Goal: Task Accomplishment & Management: Manage account settings

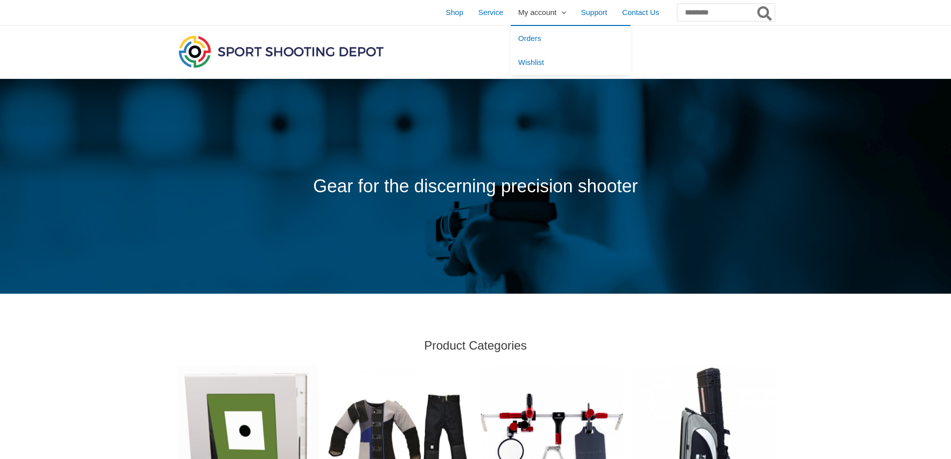
click at [518, 16] on span "My account" at bounding box center [537, 12] width 38 height 25
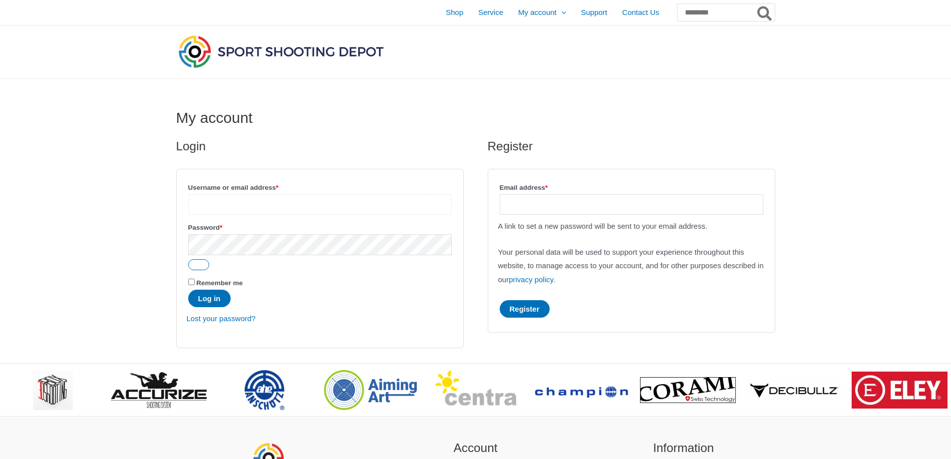
click at [238, 207] on input "Username or email address * Required" at bounding box center [320, 204] width 264 height 20
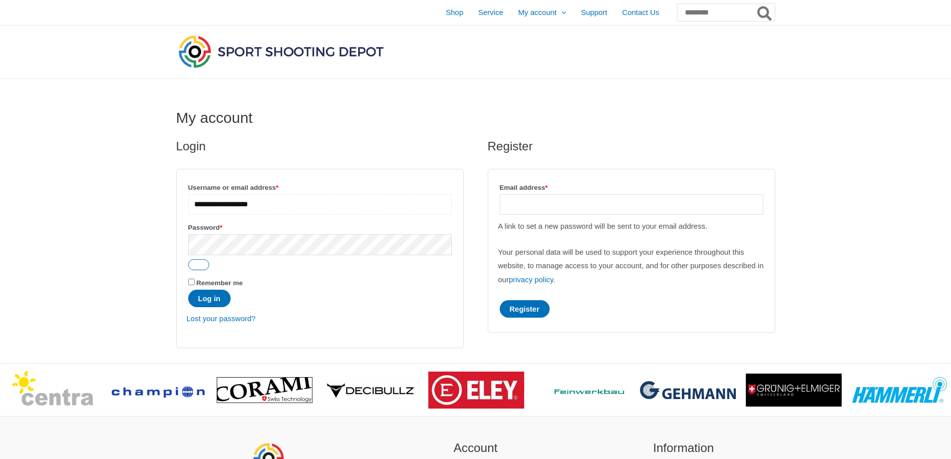
type input "**********"
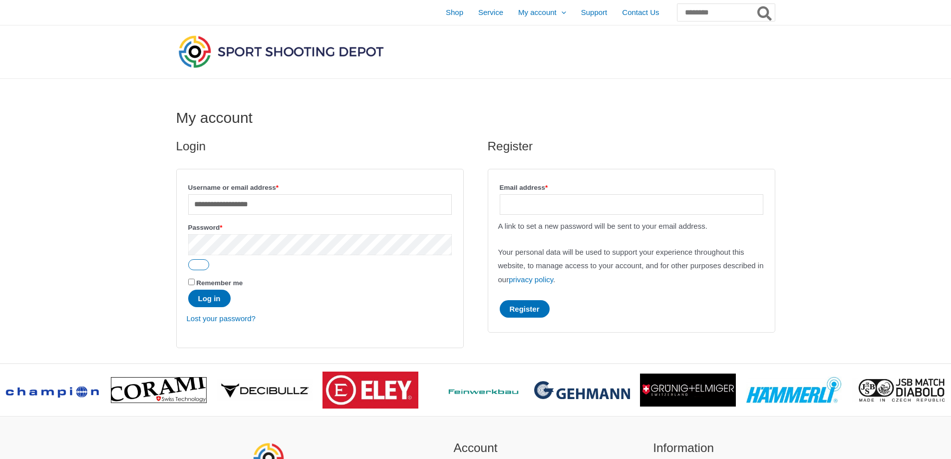
click at [188, 290] on button "Log in" at bounding box center [209, 298] width 42 height 17
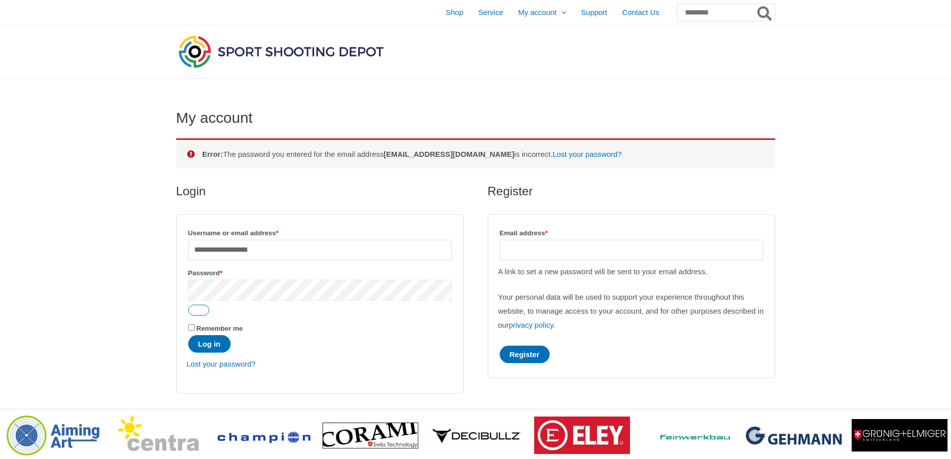
click at [188, 335] on button "Log in" at bounding box center [209, 343] width 42 height 17
click at [220, 368] on link "Lost your password?" at bounding box center [221, 363] width 69 height 8
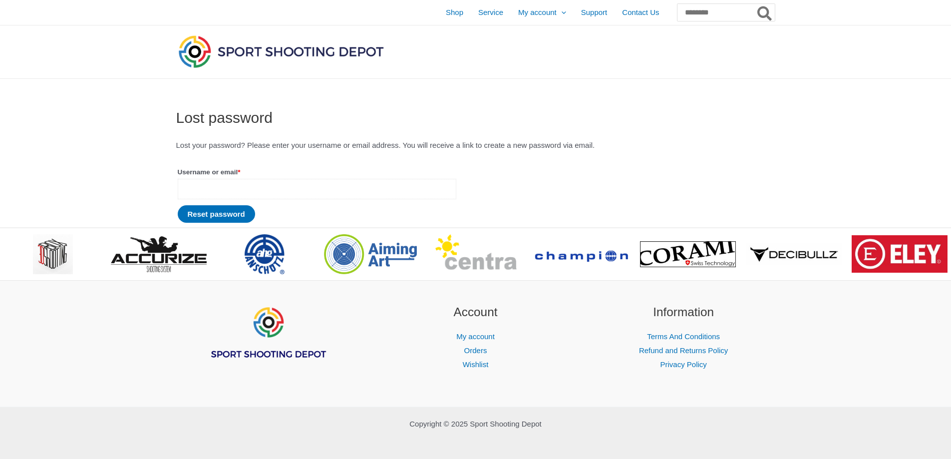
click at [237, 184] on input "Username or email * Required" at bounding box center [317, 189] width 279 height 20
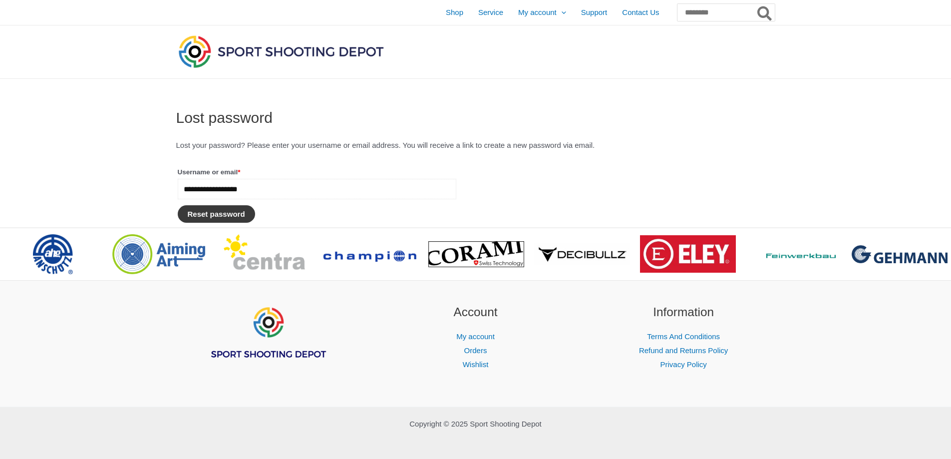
type input "**********"
click at [230, 217] on button "Reset password" at bounding box center [216, 213] width 77 height 17
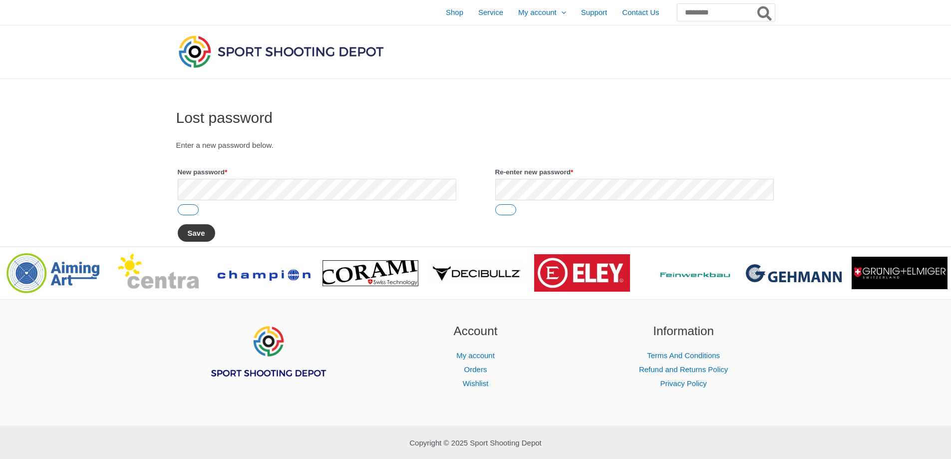
click at [203, 233] on button "Save" at bounding box center [196, 232] width 37 height 17
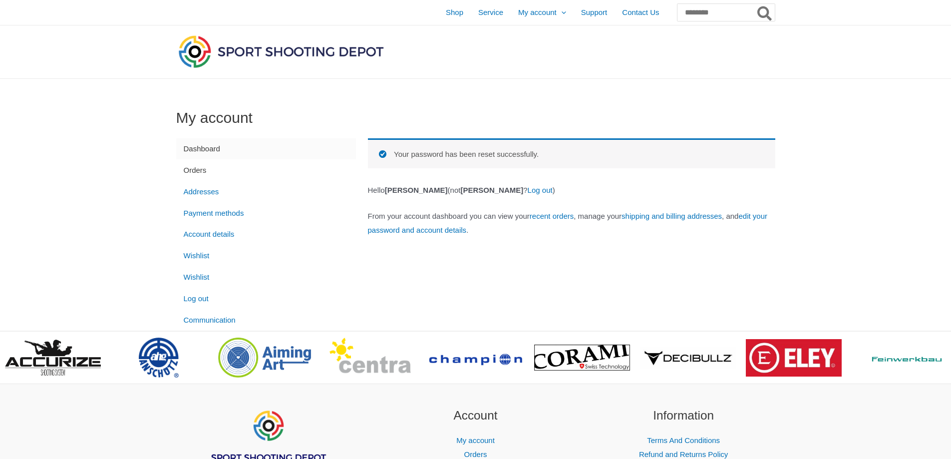
click at [205, 172] on link "Orders" at bounding box center [266, 169] width 180 height 21
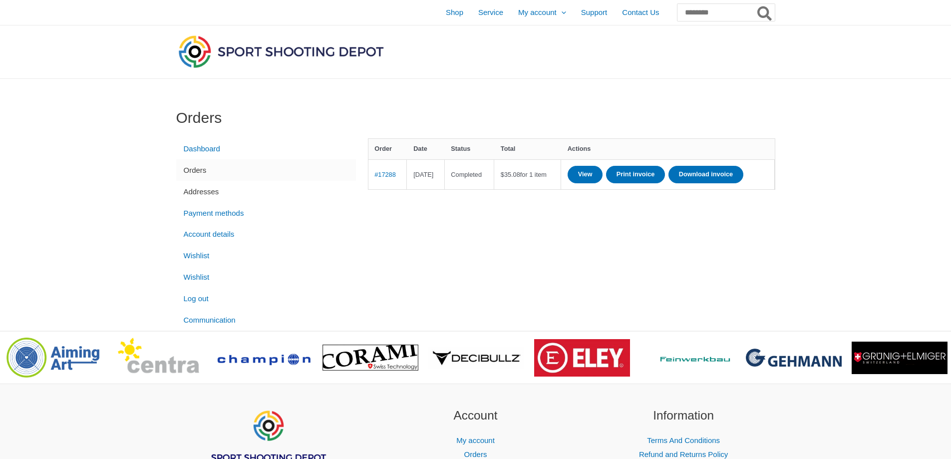
click at [236, 194] on link "Addresses" at bounding box center [266, 191] width 180 height 21
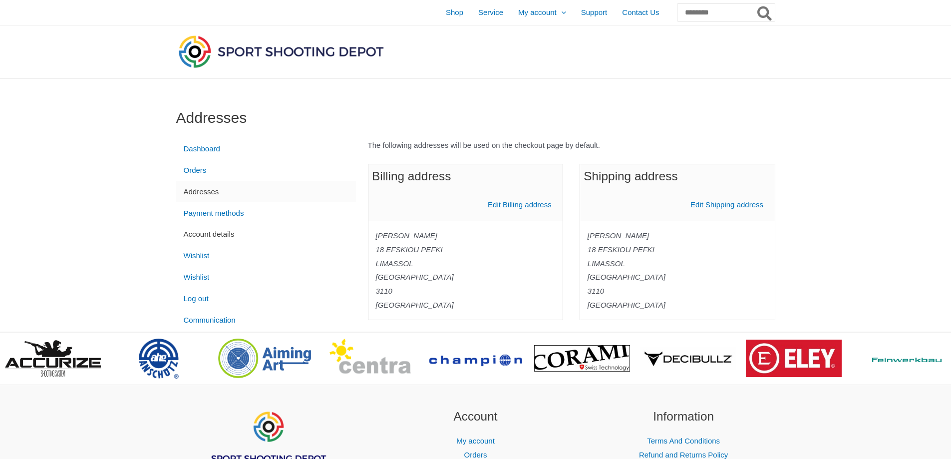
click at [212, 238] on link "Account details" at bounding box center [266, 234] width 180 height 21
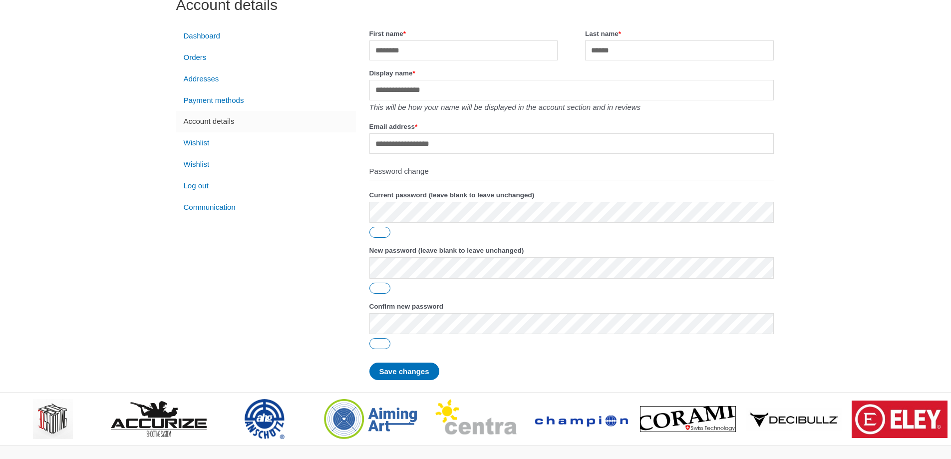
scroll to position [150, 0]
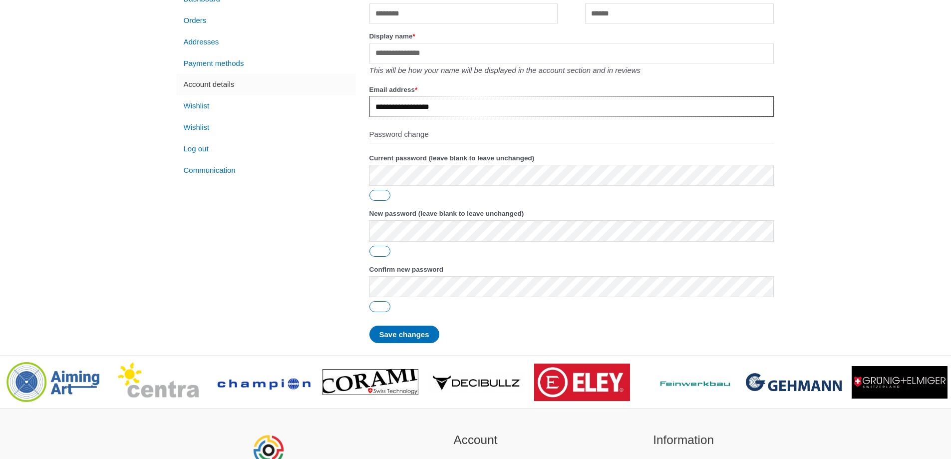
click at [421, 106] on input "**********" at bounding box center [571, 106] width 404 height 20
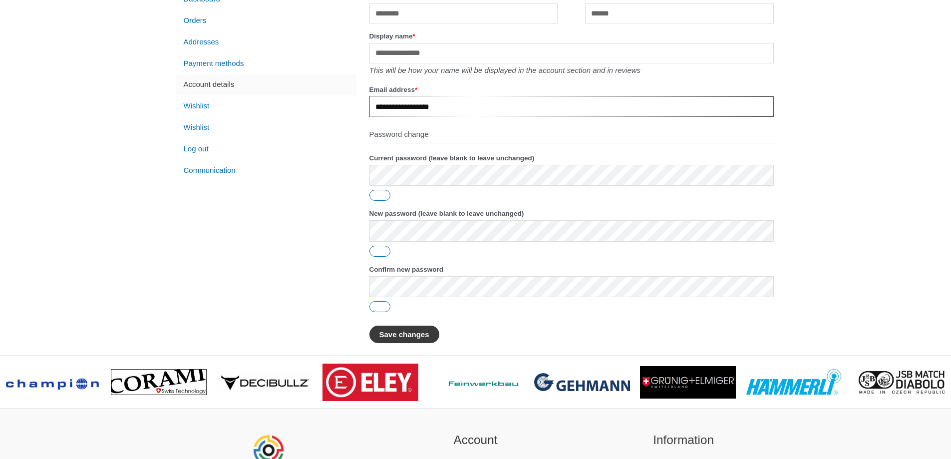
type input "**********"
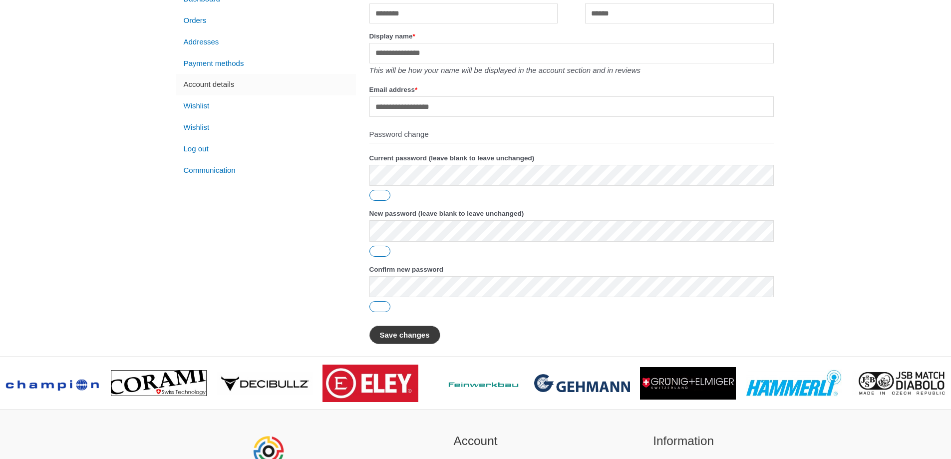
click at [406, 339] on button "Save changes" at bounding box center [404, 334] width 71 height 18
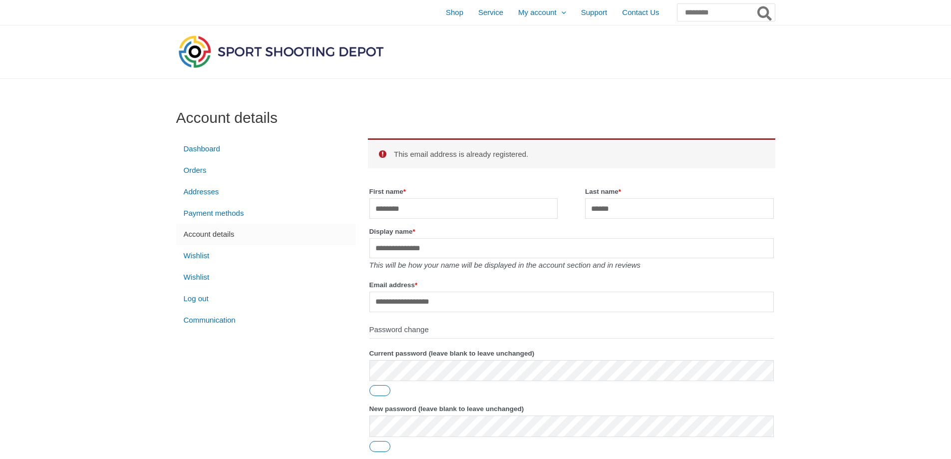
scroll to position [100, 0]
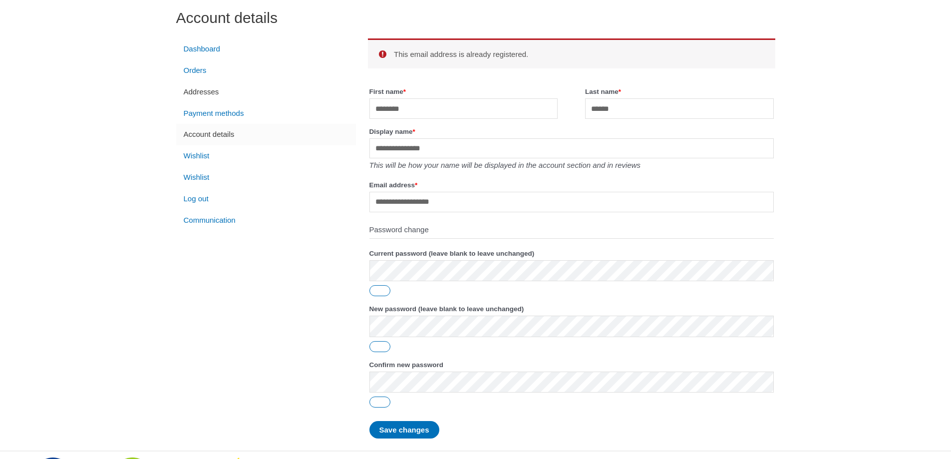
click at [220, 93] on link "Addresses" at bounding box center [266, 91] width 180 height 21
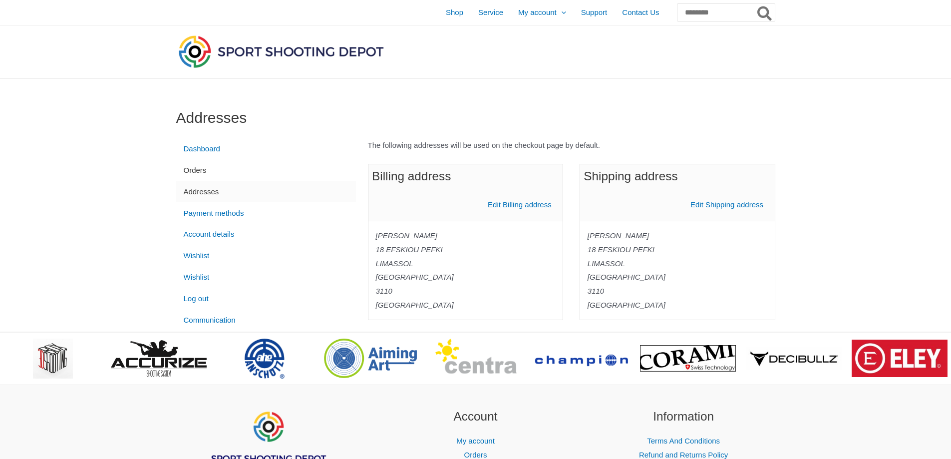
click at [202, 172] on link "Orders" at bounding box center [266, 169] width 180 height 21
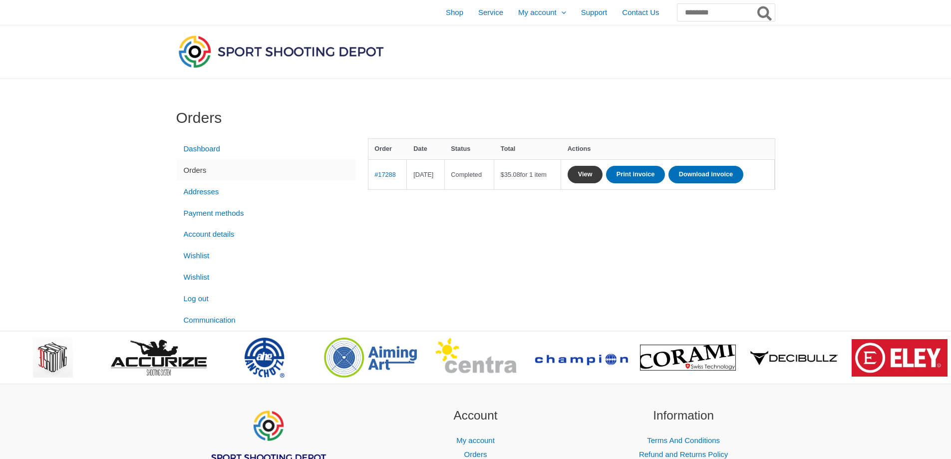
click at [603, 171] on link "View" at bounding box center [585, 174] width 35 height 17
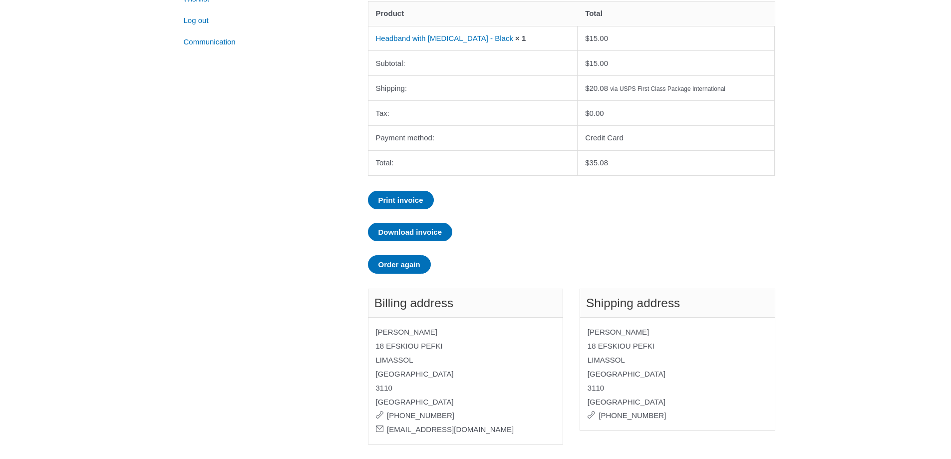
scroll to position [300, 0]
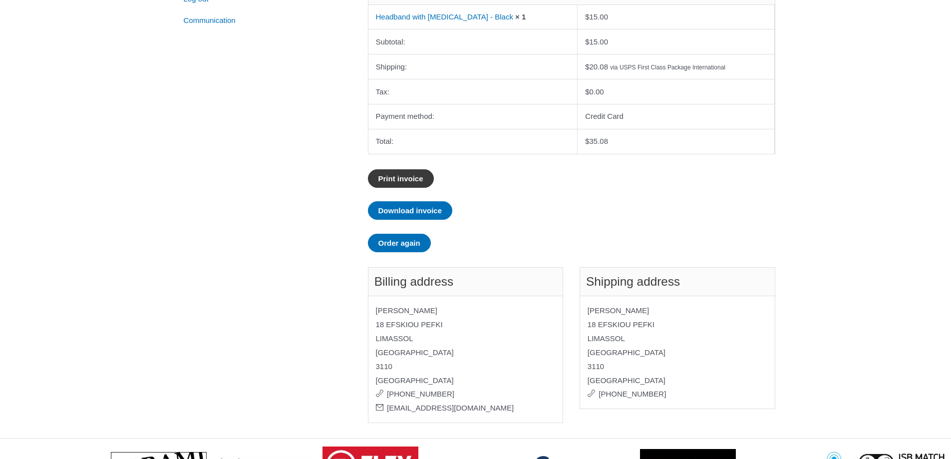
click at [416, 177] on link "Print invoice" at bounding box center [401, 178] width 66 height 18
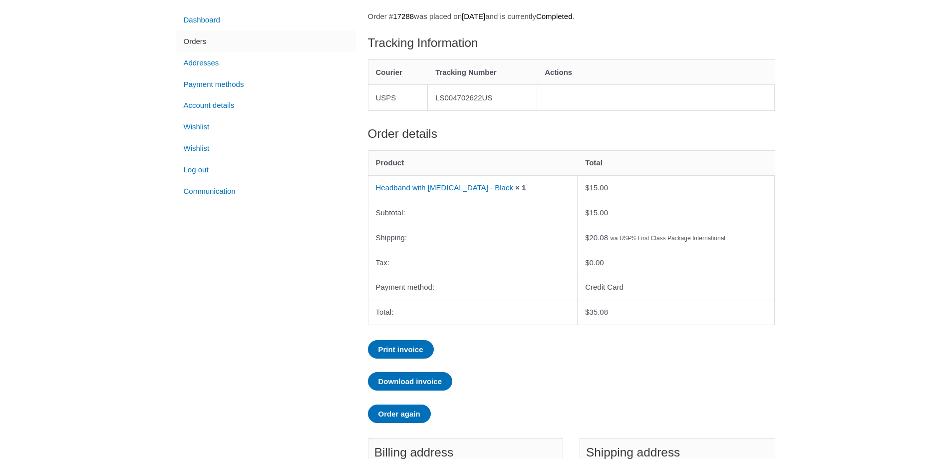
scroll to position [100, 0]
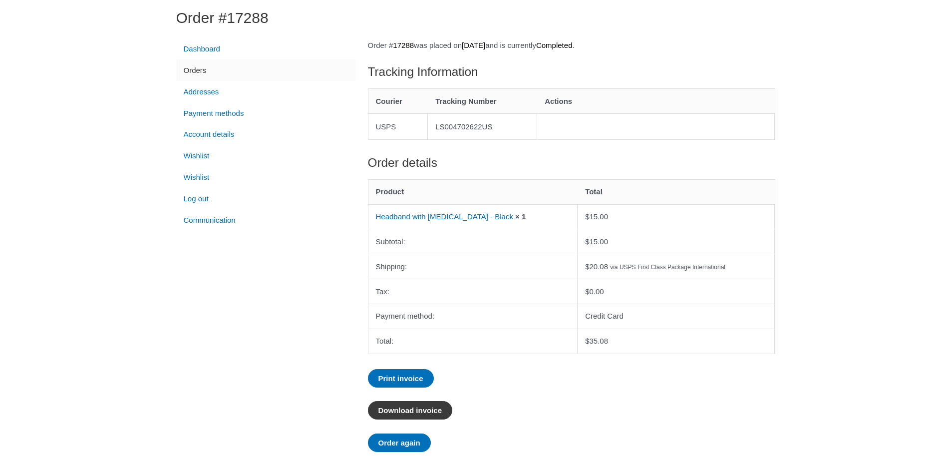
click at [409, 408] on link "Download invoice" at bounding box center [410, 410] width 85 height 18
click at [405, 375] on link "Print invoice" at bounding box center [401, 378] width 66 height 18
click at [426, 218] on link "Headband with eye patch - Black" at bounding box center [444, 216] width 137 height 8
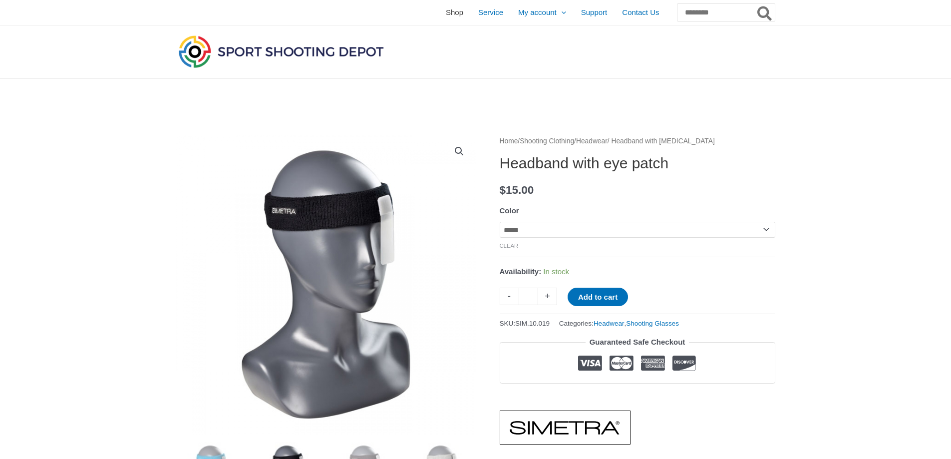
click at [446, 15] on span "Shop" at bounding box center [454, 12] width 17 height 25
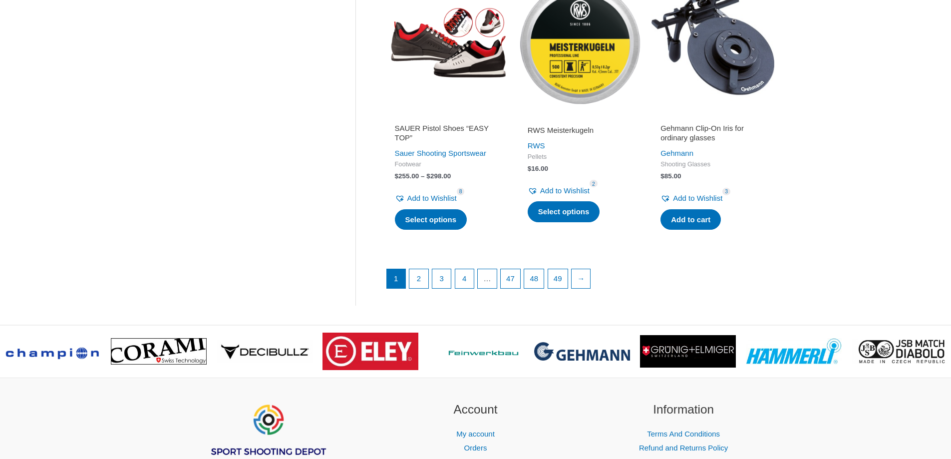
scroll to position [1446, 0]
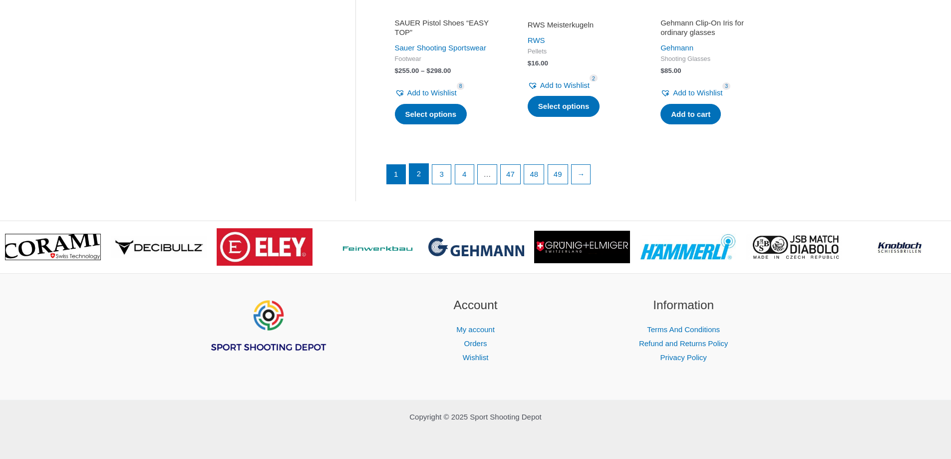
click at [423, 176] on link "2" at bounding box center [418, 174] width 19 height 20
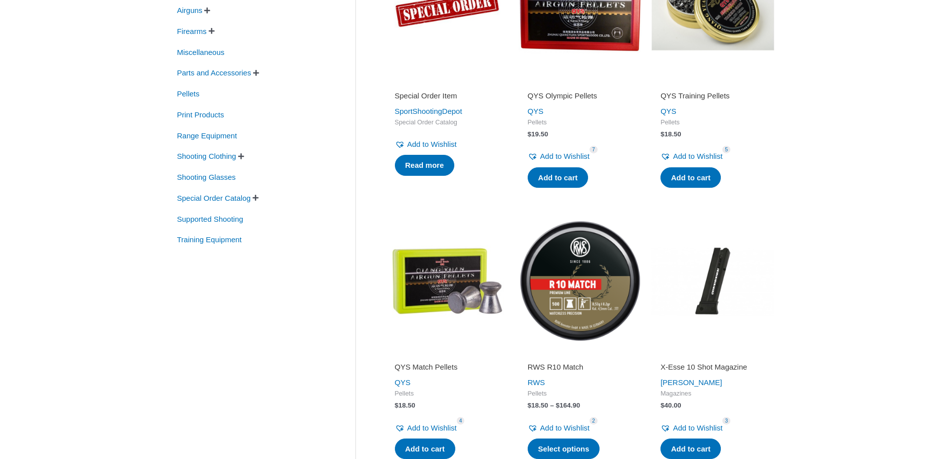
scroll to position [98, 0]
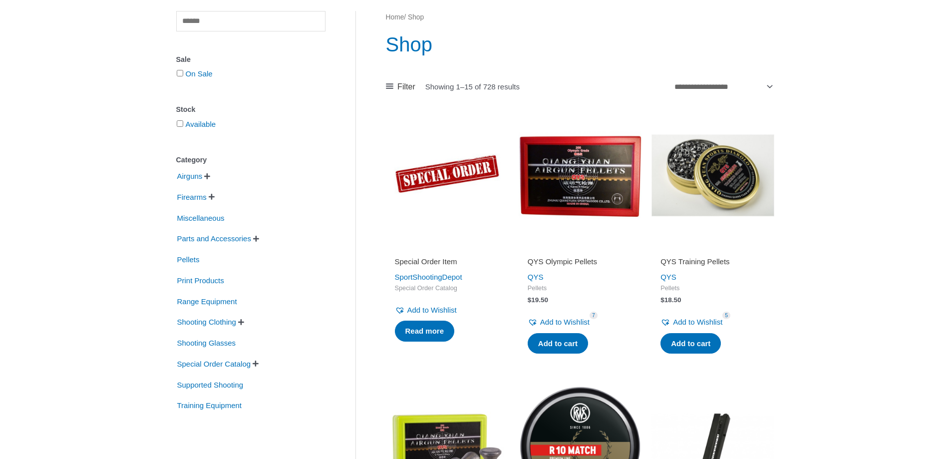
click at [259, 238] on span "" at bounding box center [256, 238] width 6 height 7
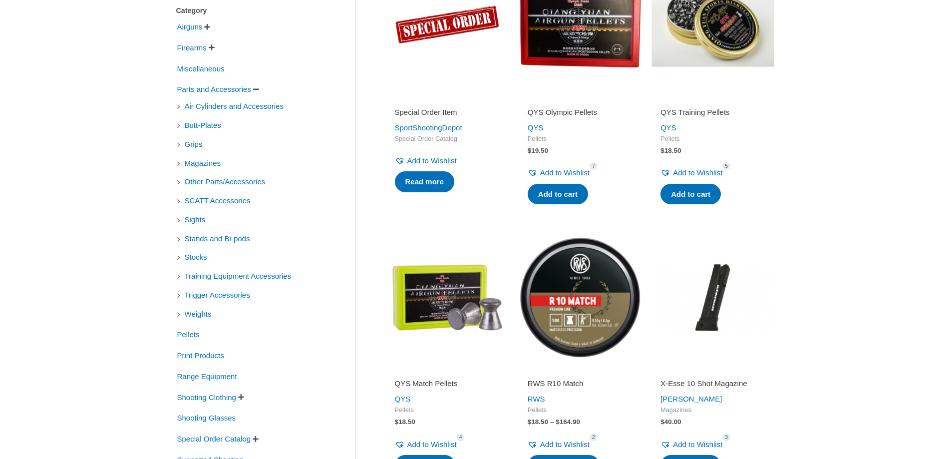
scroll to position [248, 0]
click at [179, 205] on li "SCATT Accessories" at bounding box center [250, 200] width 149 height 17
click at [179, 200] on li "SCATT Accessories" at bounding box center [250, 200] width 149 height 17
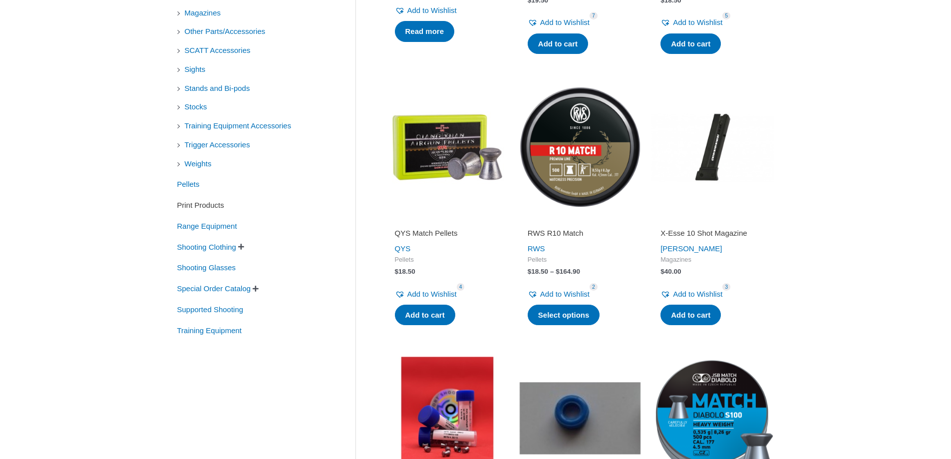
scroll to position [447, 0]
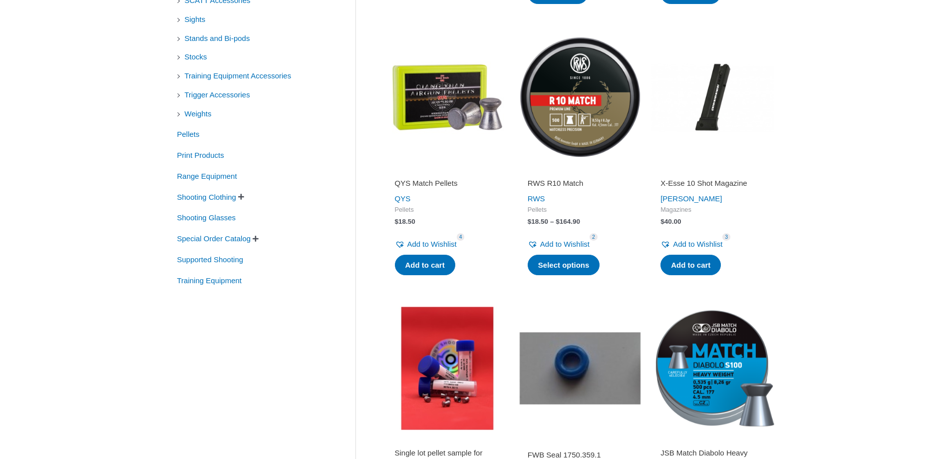
click at [244, 196] on span "" at bounding box center [241, 196] width 6 height 7
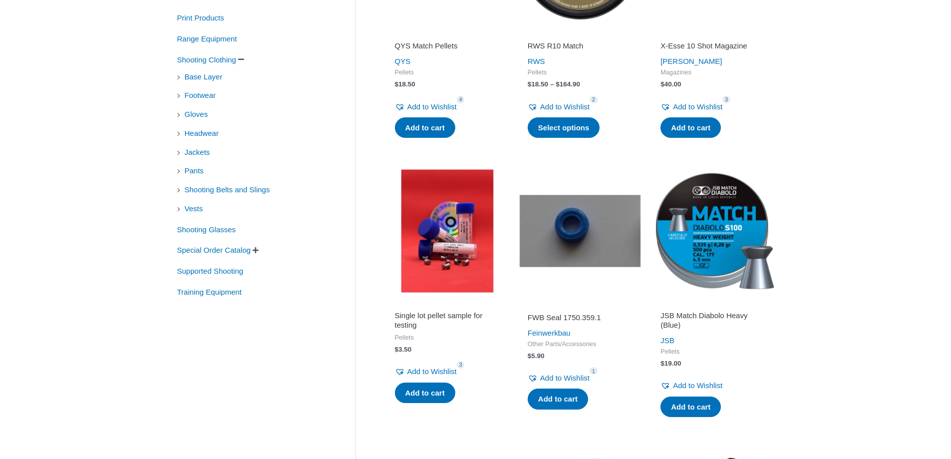
scroll to position [597, 0]
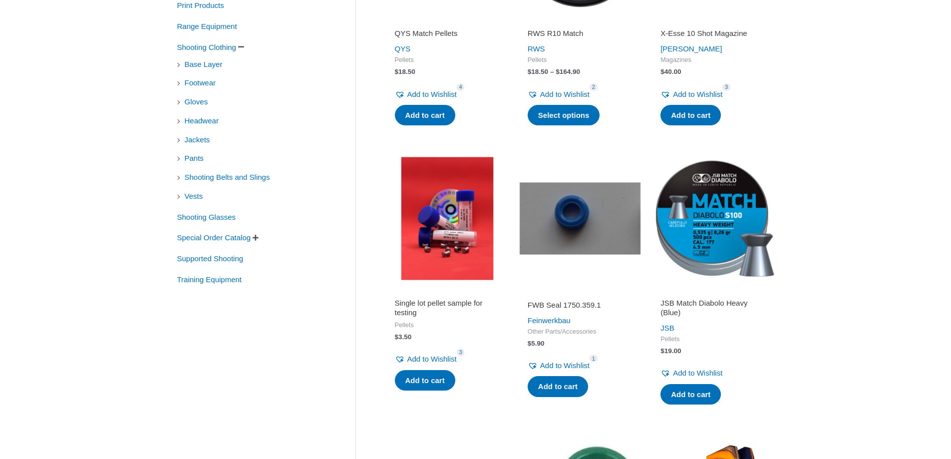
click at [259, 239] on span "" at bounding box center [256, 237] width 6 height 7
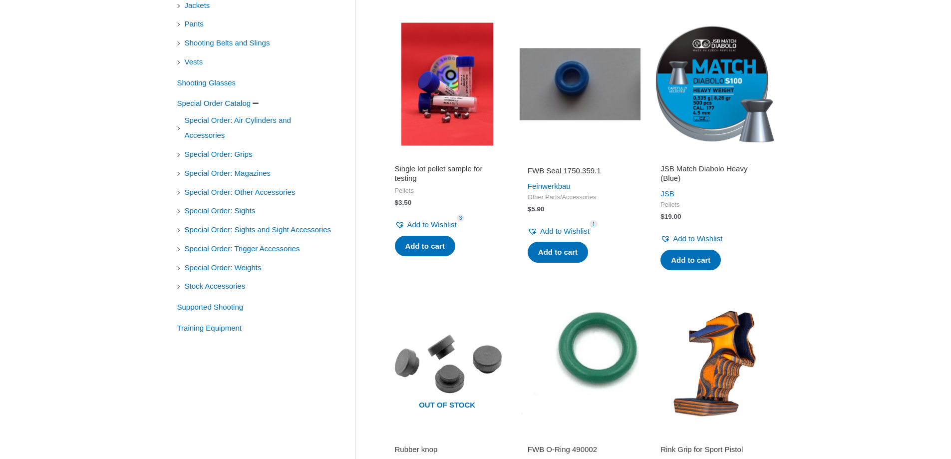
scroll to position [797, 0]
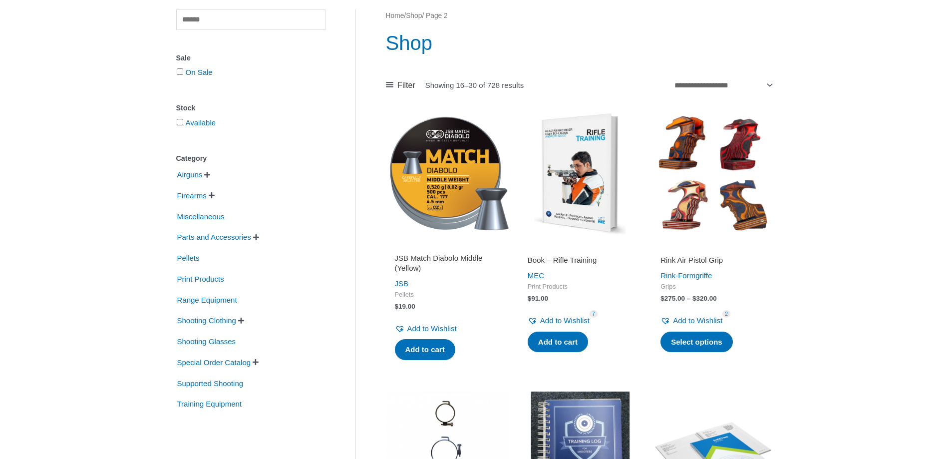
scroll to position [100, 0]
click at [210, 178] on span "" at bounding box center [207, 174] width 6 height 7
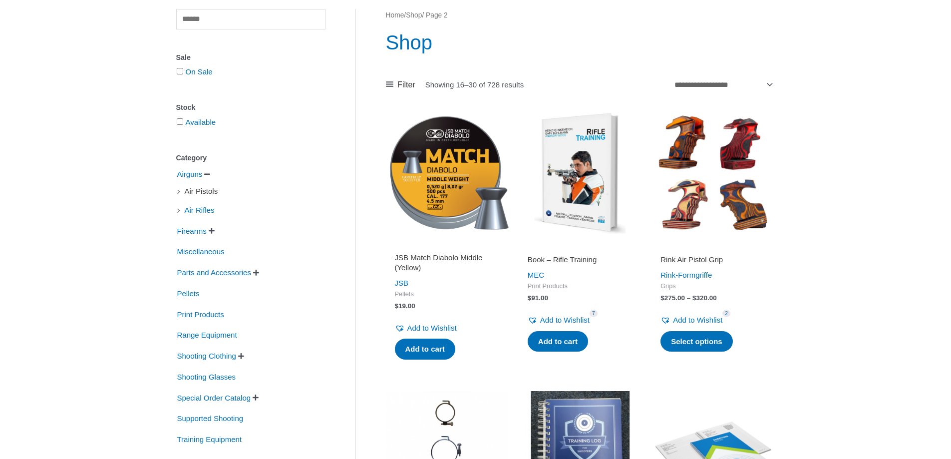
click at [191, 192] on span "Air Pistols" at bounding box center [201, 191] width 35 height 17
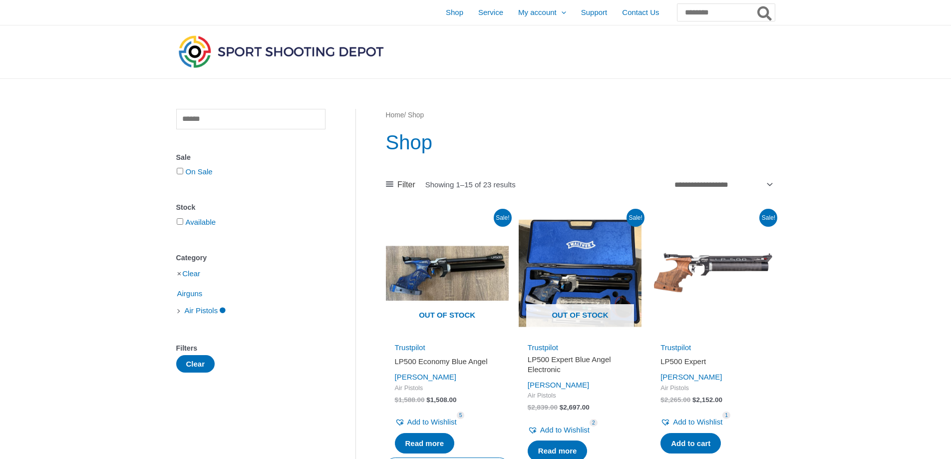
scroll to position [100, 0]
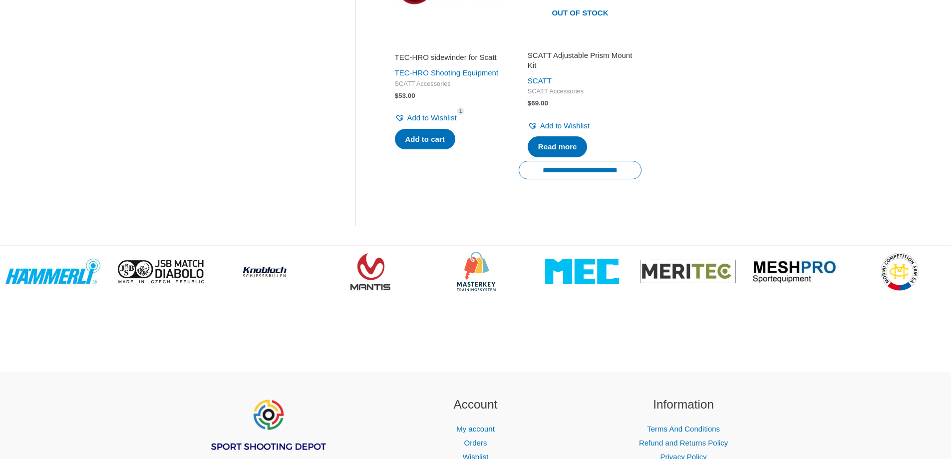
scroll to position [1248, 0]
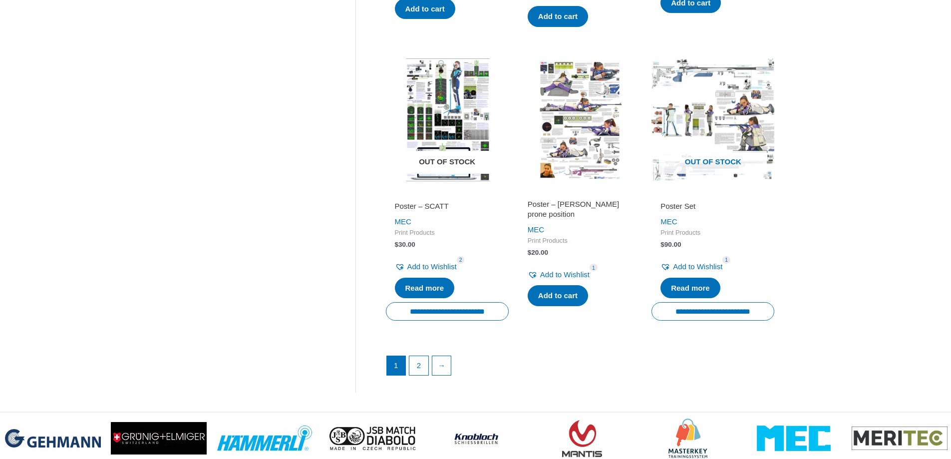
scroll to position [1498, 0]
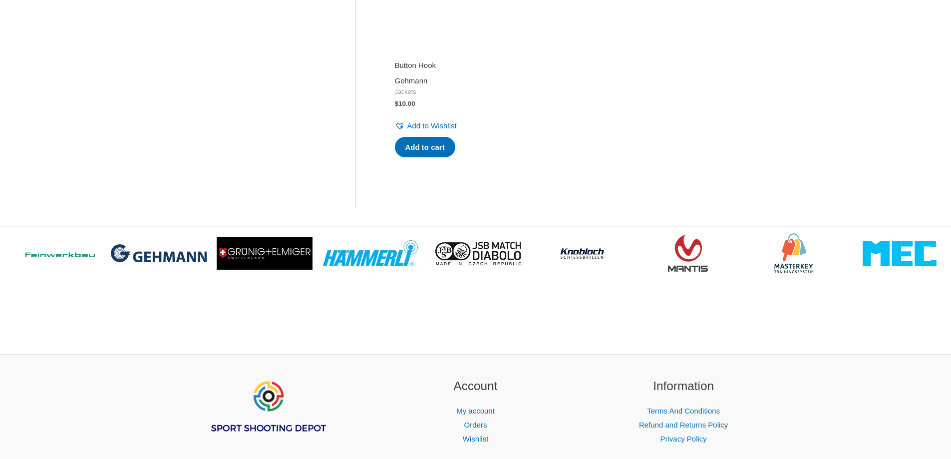
scroll to position [349, 0]
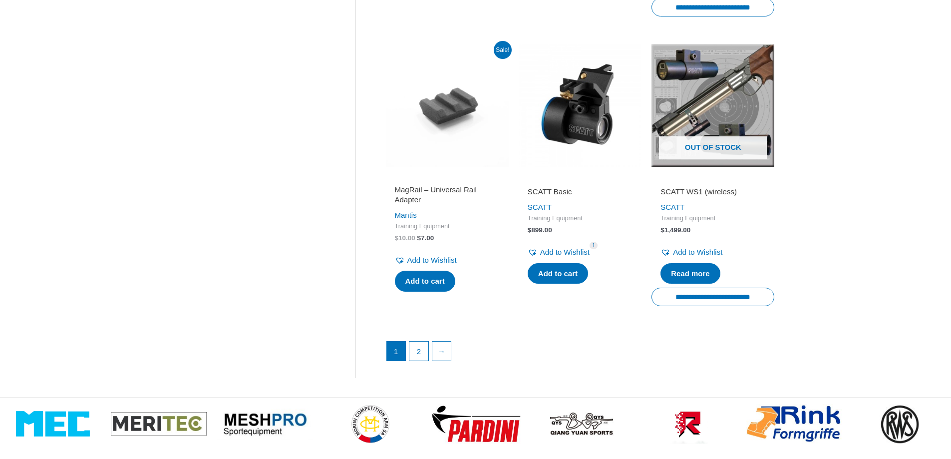
scroll to position [1598, 0]
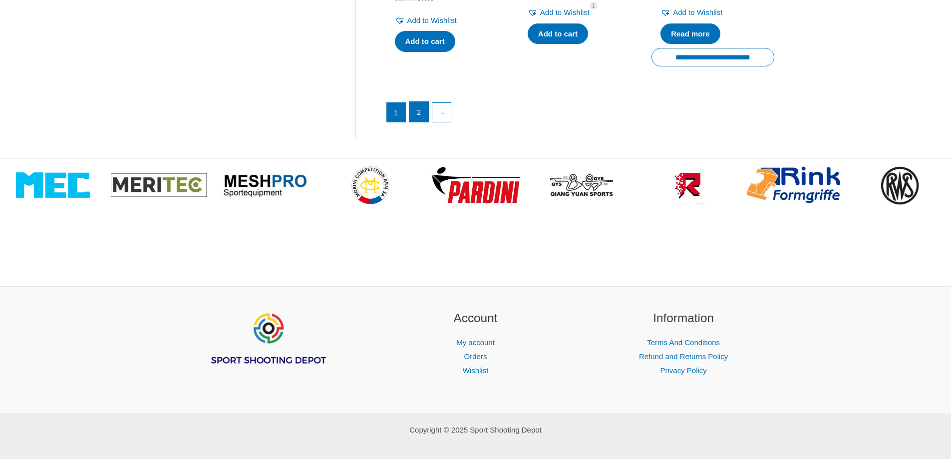
click at [422, 122] on link "2" at bounding box center [418, 112] width 19 height 20
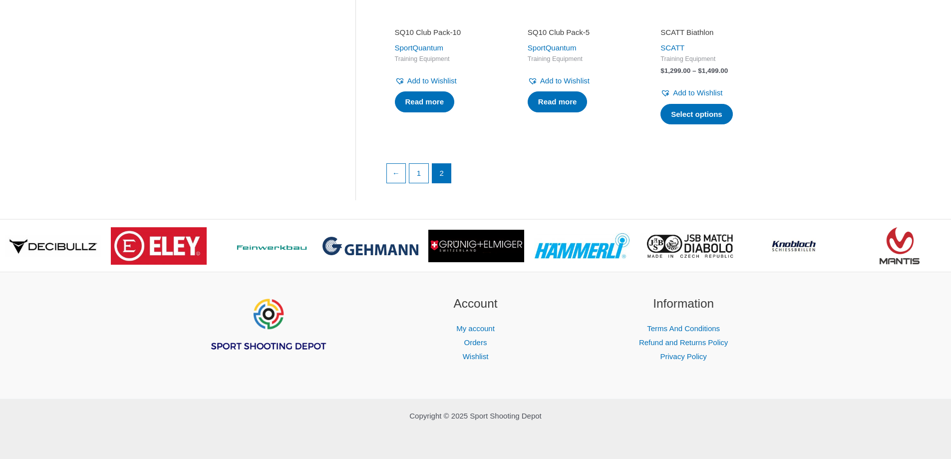
scroll to position [1227, 0]
